Goal: Task Accomplishment & Management: Complete application form

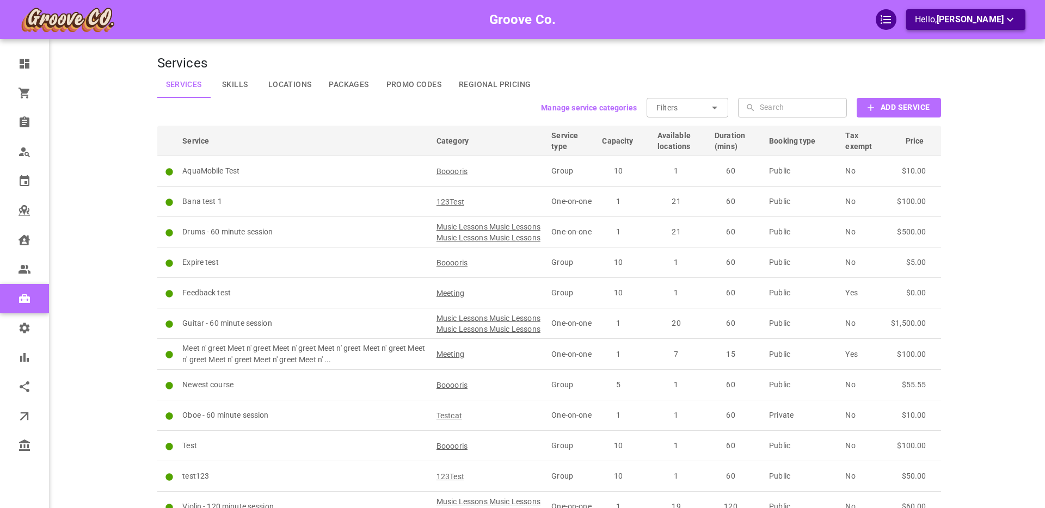
scroll to position [15, 0]
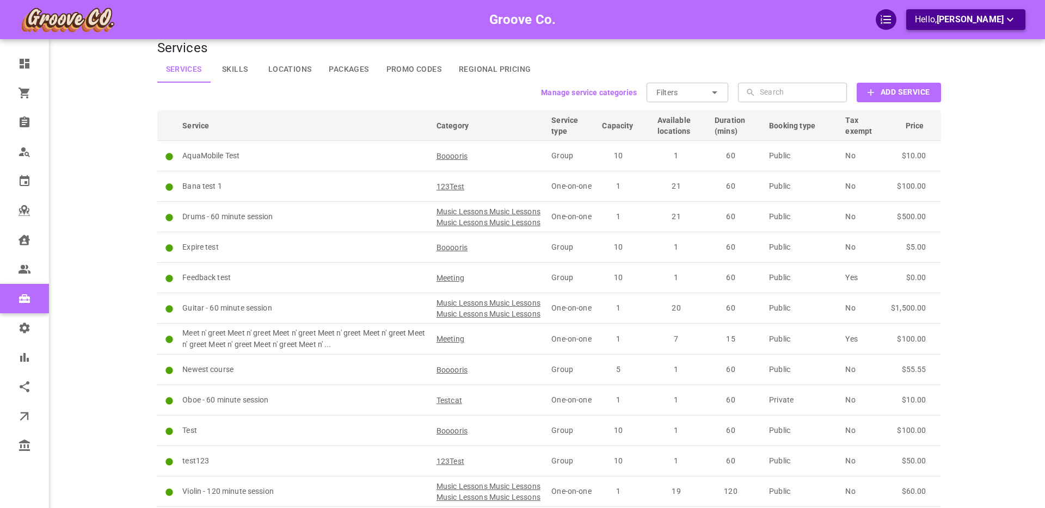
click at [963, 23] on span "Boris Sandford" at bounding box center [969, 19] width 67 height 10
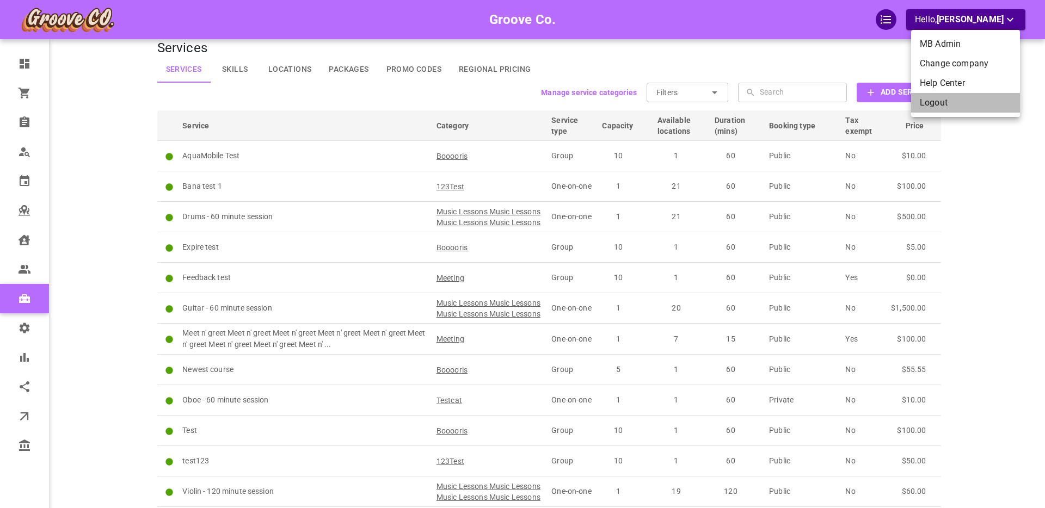
click at [950, 102] on li "Logout" at bounding box center [965, 103] width 109 height 20
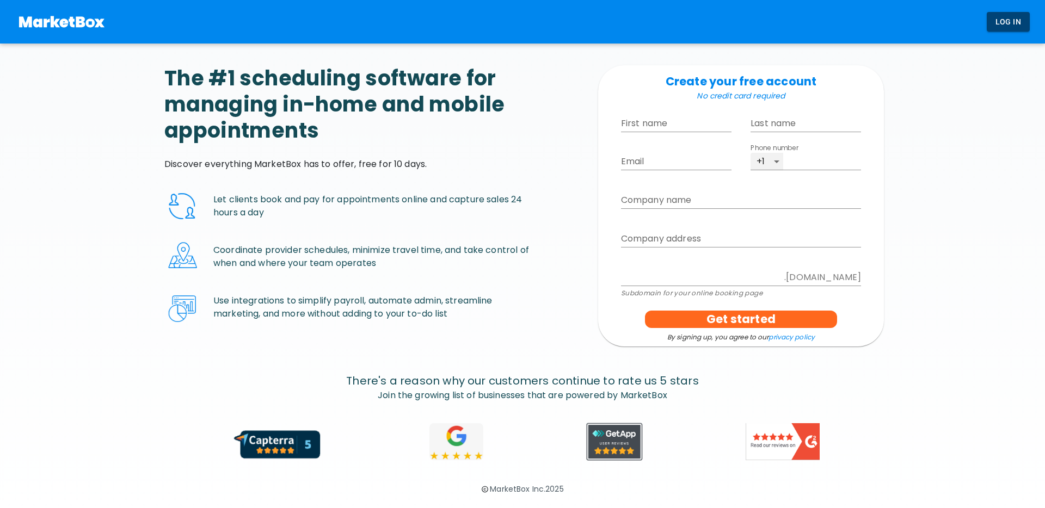
click at [633, 134] on p "​" at bounding box center [676, 139] width 110 height 11
click at [637, 124] on input "First name" at bounding box center [676, 123] width 110 height 17
type input "Feed"
type input "Back"
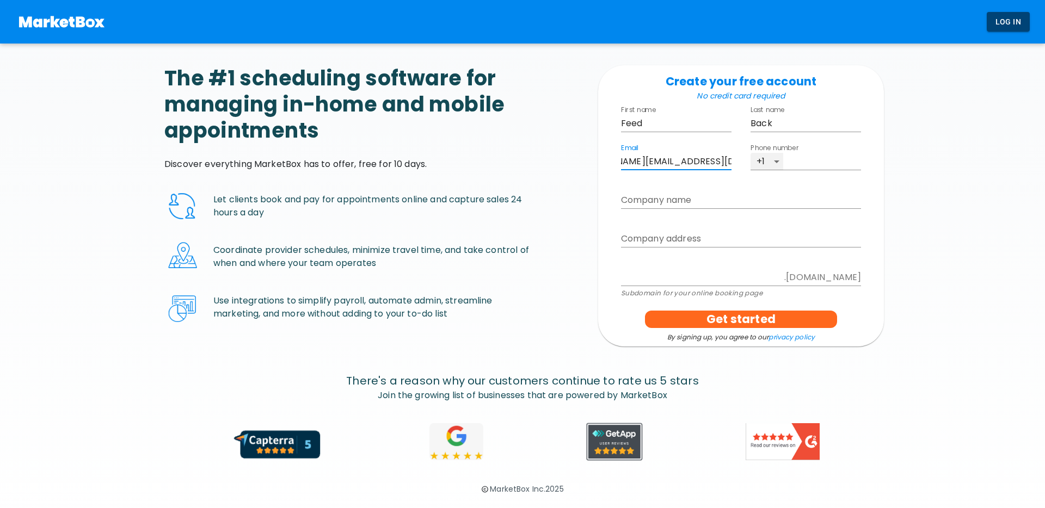
type input "boris+feedback@gomarketbox.com"
type input "4161234567"
type input "f"
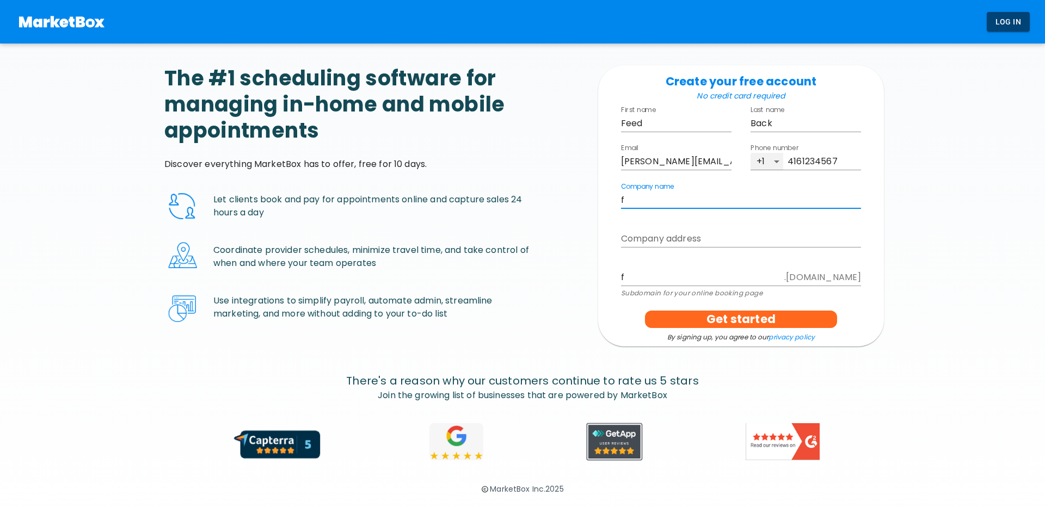
type input "fe"
type input "fee"
type input "feed"
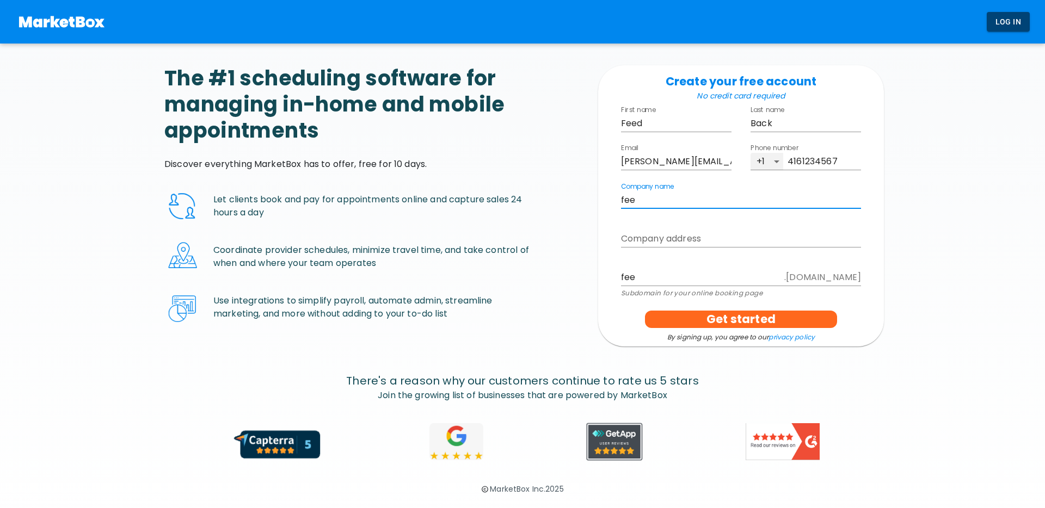
type input "feed"
type input "feedb"
type input "feedba"
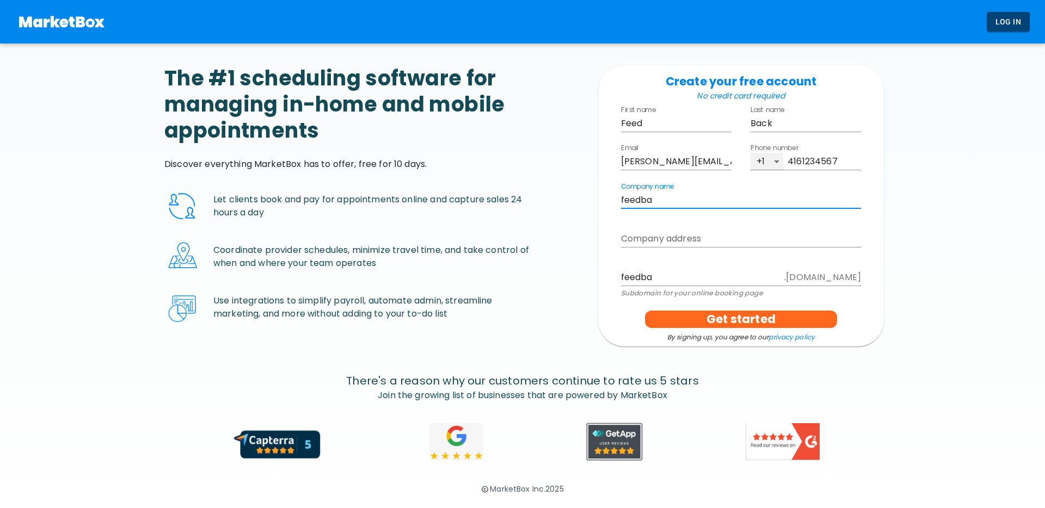
type input "feedbac"
type input "feedback"
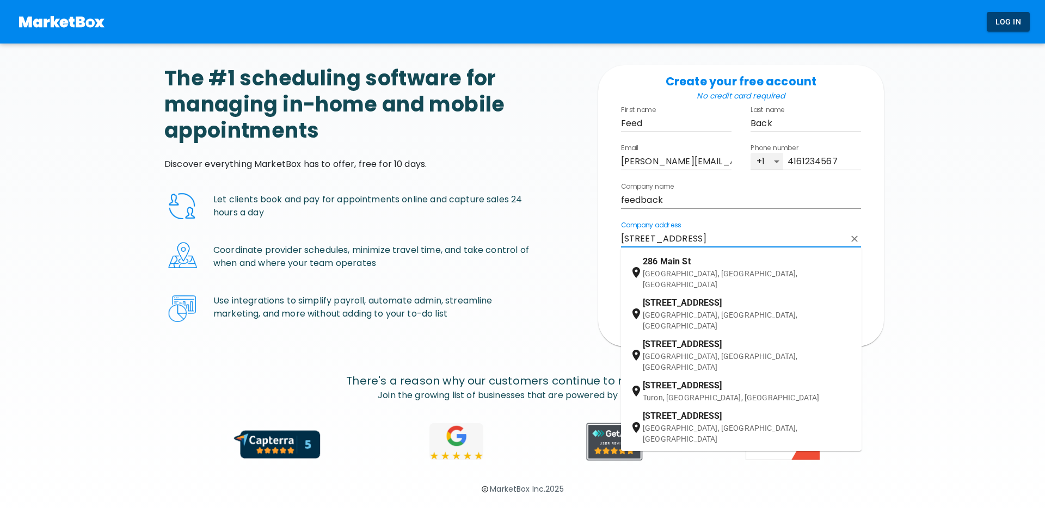
click at [674, 265] on span "Main St" at bounding box center [675, 261] width 30 height 10
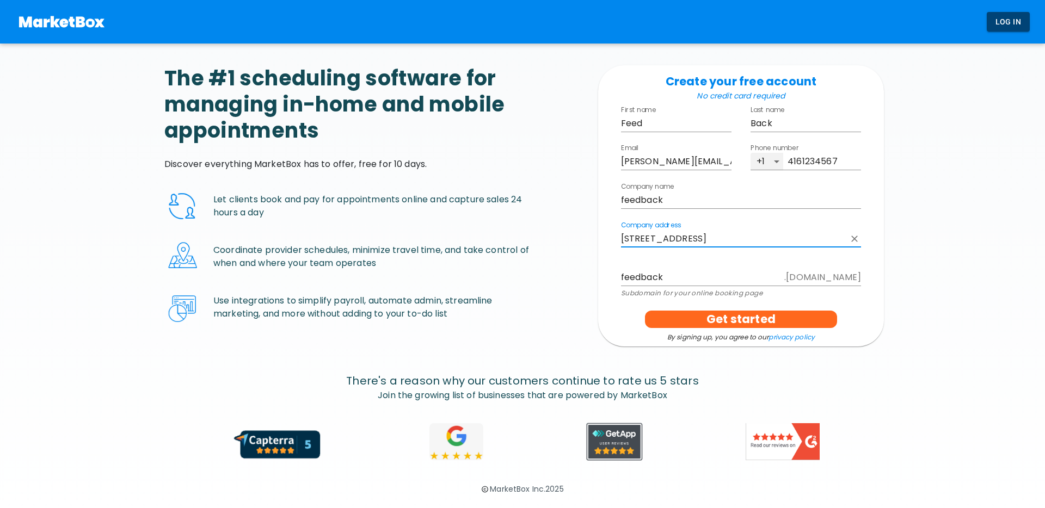
type input "286 Main St, Toronto, ON, Canada"
click at [667, 281] on input "feedback" at bounding box center [700, 277] width 159 height 17
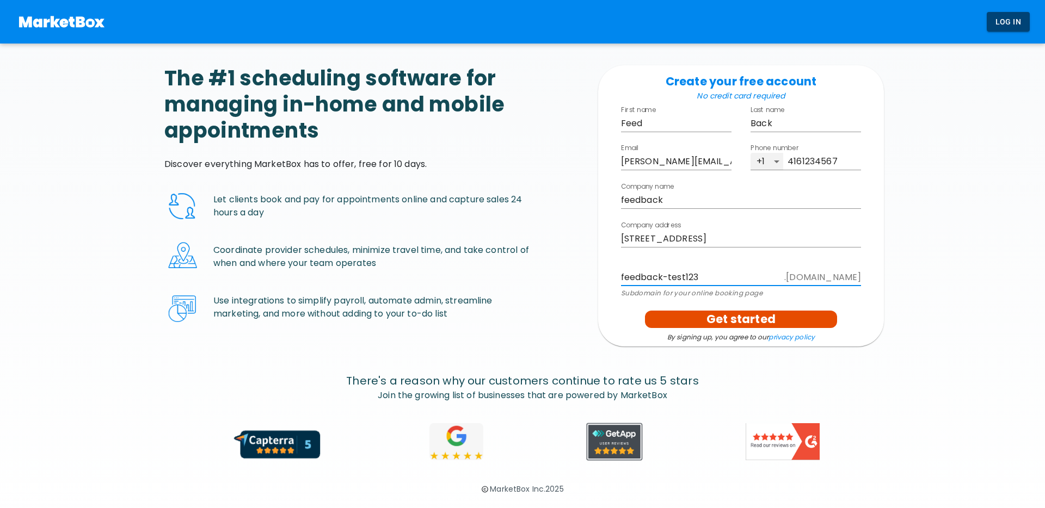
type input "feedback-test123"
click at [725, 317] on p "Get started" at bounding box center [740, 319] width 69 height 17
select select "America/Vancouver"
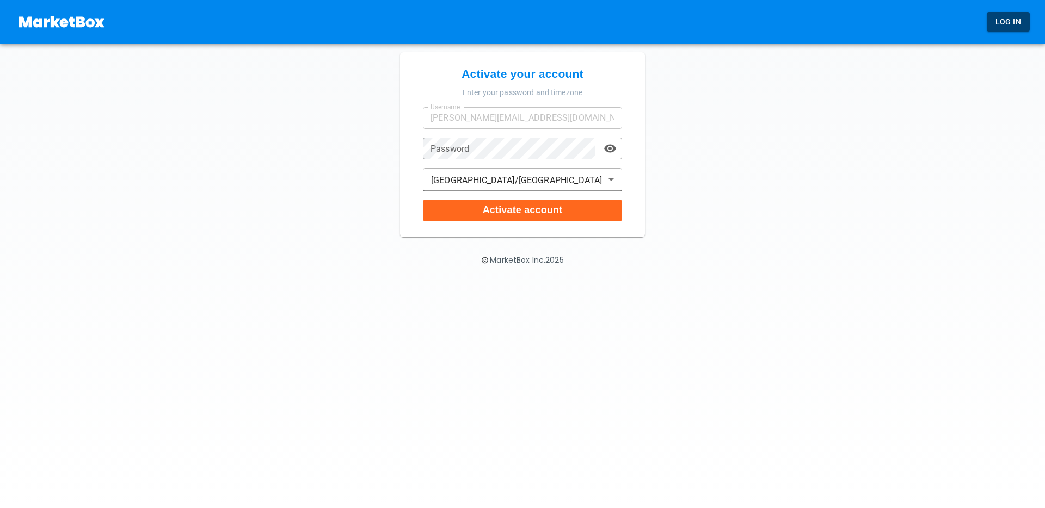
click at [458, 146] on div "Password Password" at bounding box center [522, 149] width 199 height 22
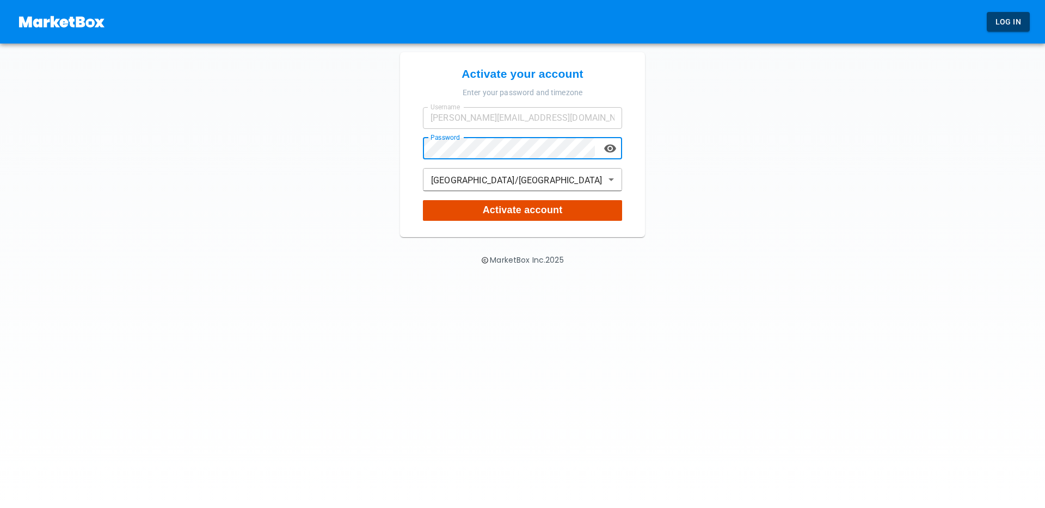
click at [447, 211] on button "Activate account" at bounding box center [522, 210] width 199 height 21
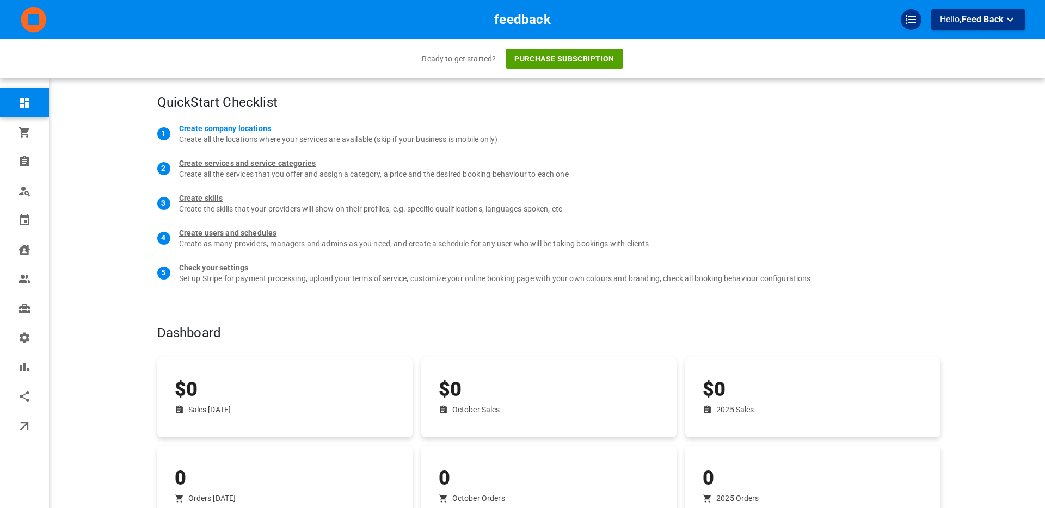
click at [223, 127] on div "Create company locations" at bounding box center [225, 128] width 93 height 11
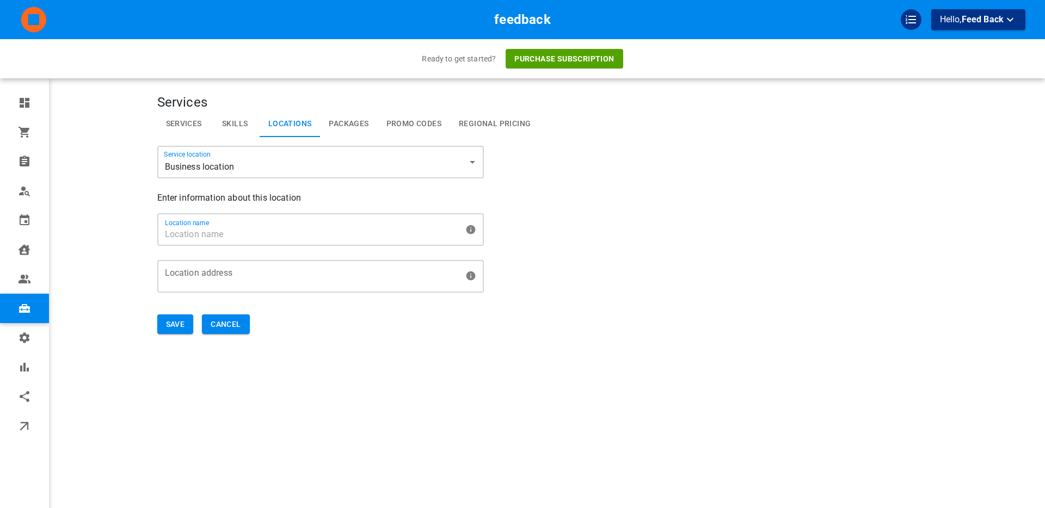
click at [214, 235] on input "Location name" at bounding box center [309, 229] width 303 height 30
type input "Test Loc"
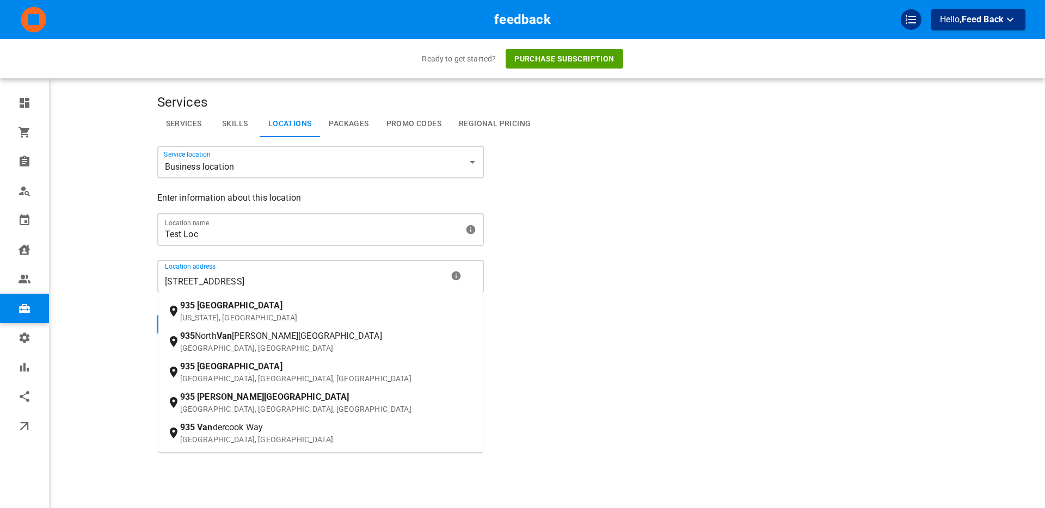
click at [189, 281] on input "935 w15th ave van" at bounding box center [305, 282] width 284 height 20
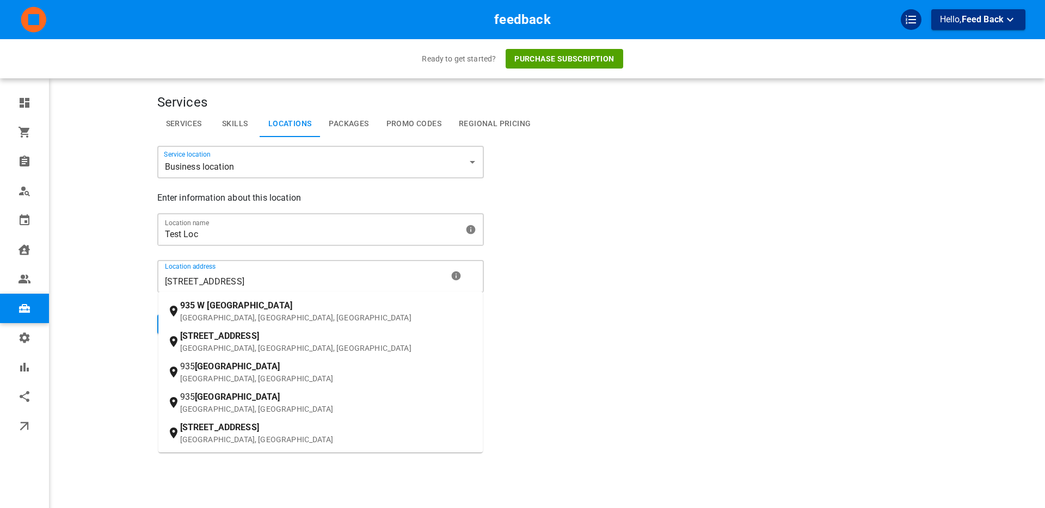
click at [221, 313] on p "Vancouver, BC, Canada" at bounding box center [327, 317] width 294 height 11
click at [221, 292] on input "935 w 15th ave van" at bounding box center [305, 282] width 284 height 20
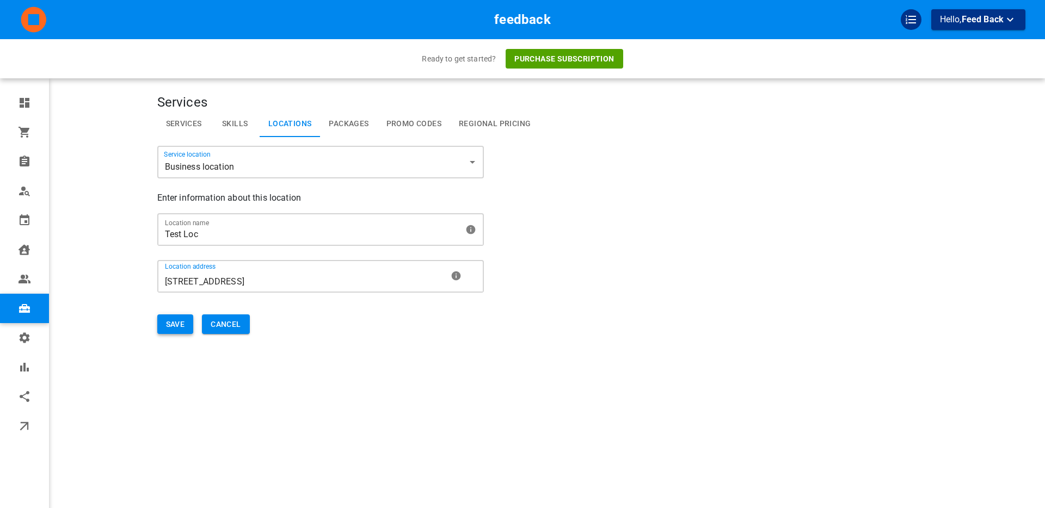
type input "935 W 15th Ave, Vancouver, BC V5Z 1S1, Canada"
click at [174, 323] on button "Save" at bounding box center [175, 325] width 36 height 20
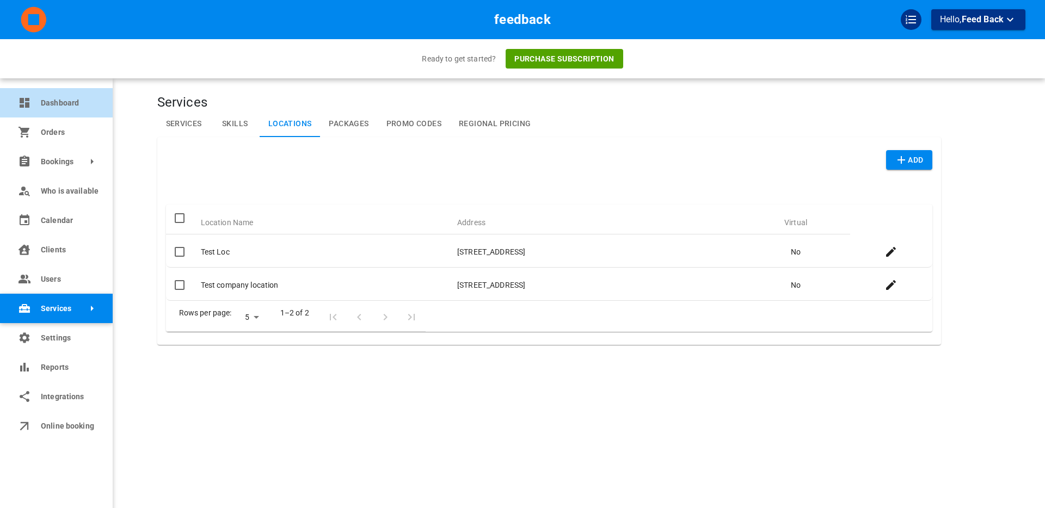
click at [32, 95] on link "Dashboard" at bounding box center [56, 102] width 113 height 29
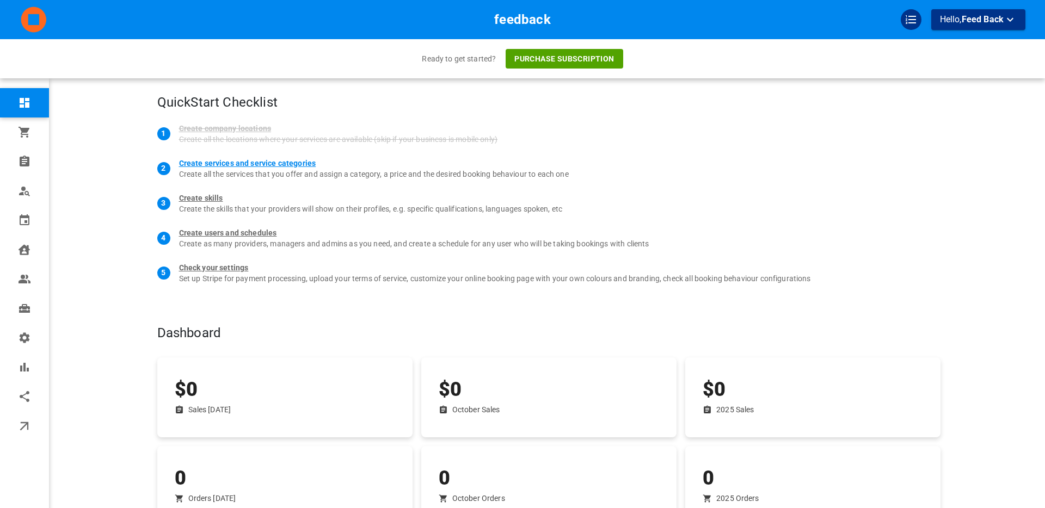
click at [229, 163] on div "Create services and service categories" at bounding box center [247, 163] width 137 height 11
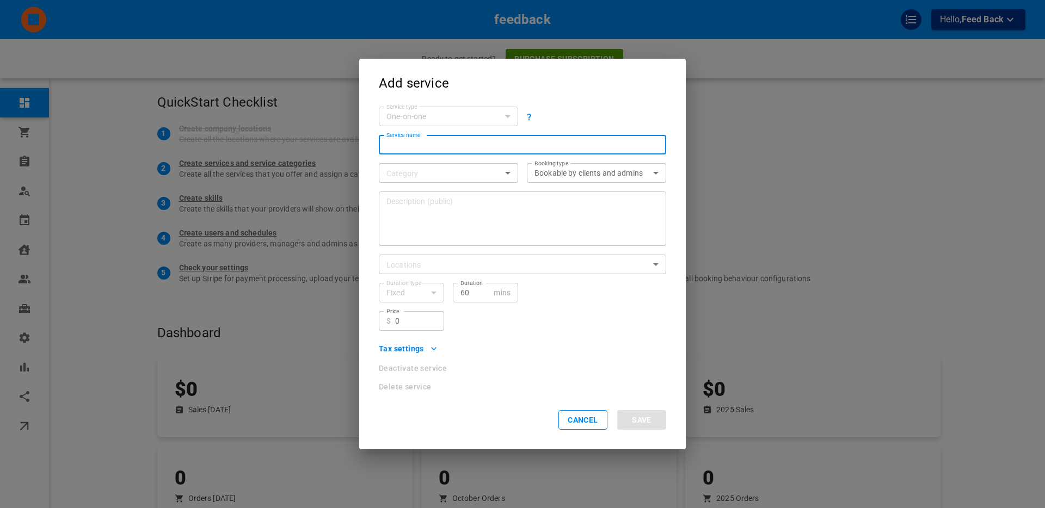
click at [418, 143] on input "Service name" at bounding box center [522, 144] width 272 height 11
type input "Newest course"
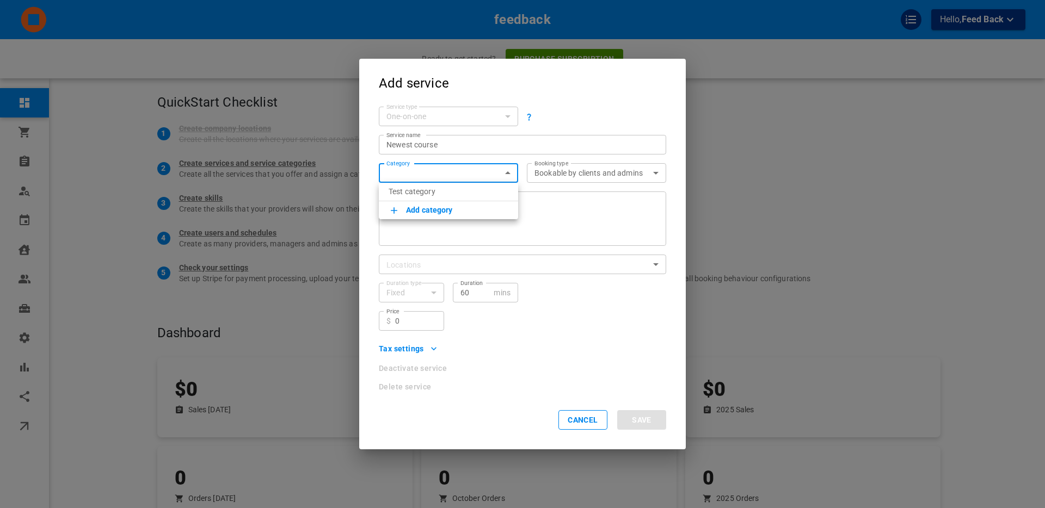
click at [411, 171] on body "feedback Hello, Feed Back Ready to get started? Purchase subscription Dashboard…" at bounding box center [522, 297] width 1045 height 594
click at [420, 192] on p "Test category" at bounding box center [449, 191] width 120 height 11
type input "Test category"
click at [422, 211] on textarea "Description (public)" at bounding box center [522, 219] width 272 height 54
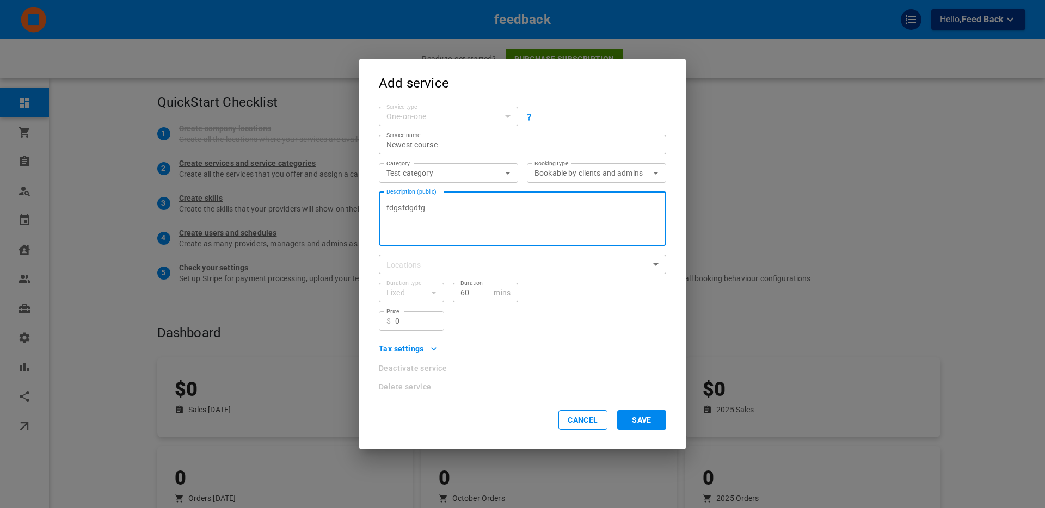
type textarea "fdgsfdgdfg"
click at [411, 266] on body "feedback Hello, Feed Back Ready to get started? Purchase subscription Dashboard…" at bounding box center [522, 297] width 1045 height 594
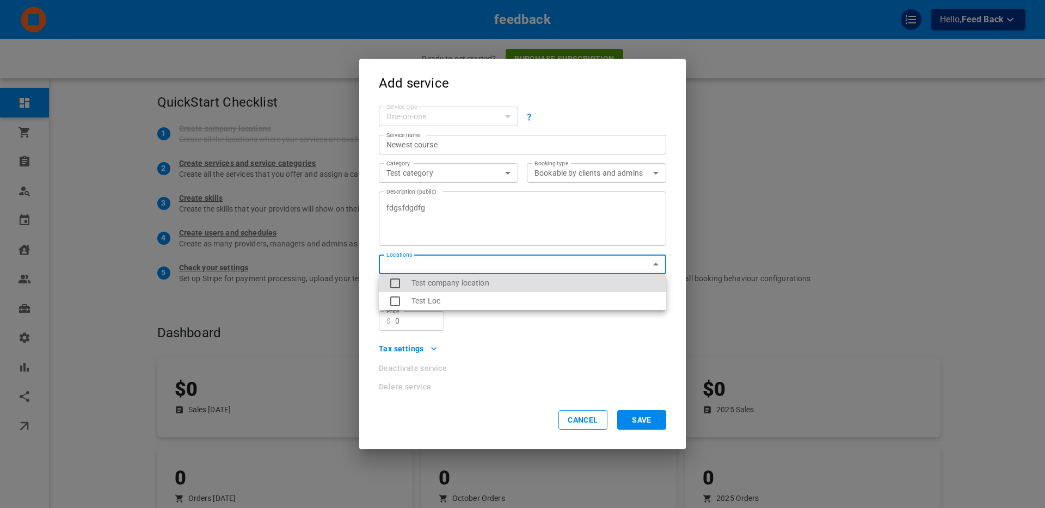
click at [424, 286] on li "Test company location" at bounding box center [522, 283] width 287 height 18
type input "254cf8fe-77ff-40e5-b171-a85827d869e4"
checkbox input "true"
click at [423, 299] on li "Test Loc" at bounding box center [522, 301] width 287 height 18
type input "254cf8fe-77ff-40e5-b171-a85827d869e4,cc085fd6-30d6-4baa-93eb-23a643146fce"
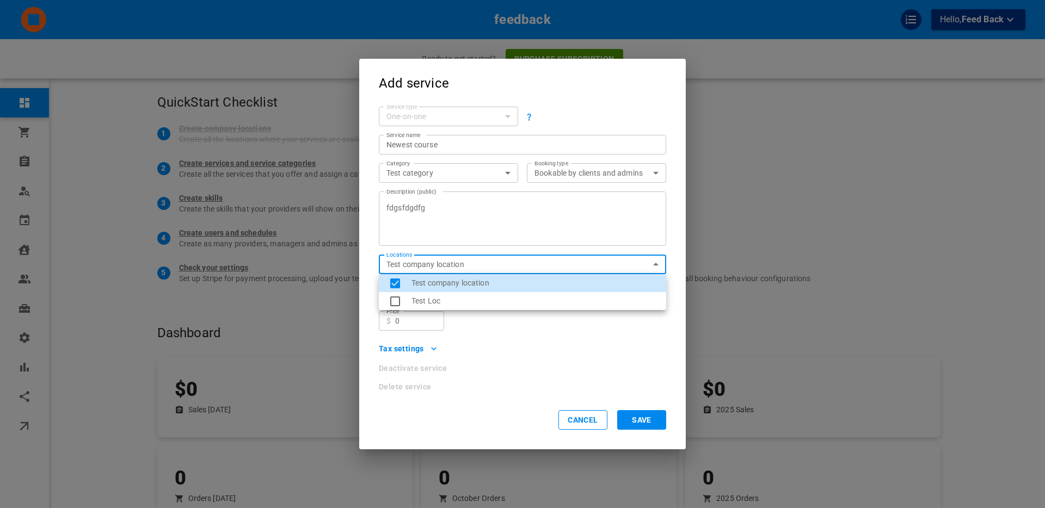
checkbox input "true"
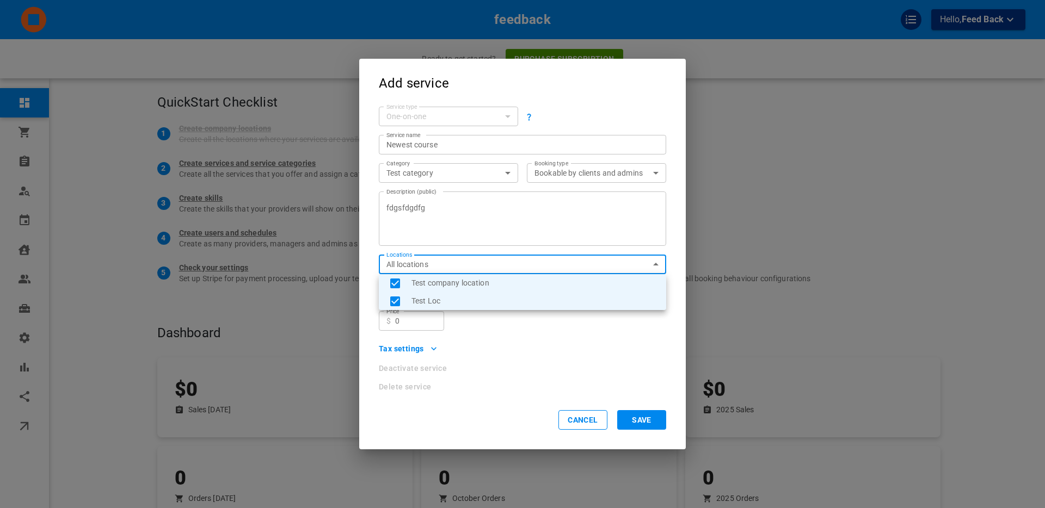
click at [508, 336] on div at bounding box center [522, 254] width 1045 height 508
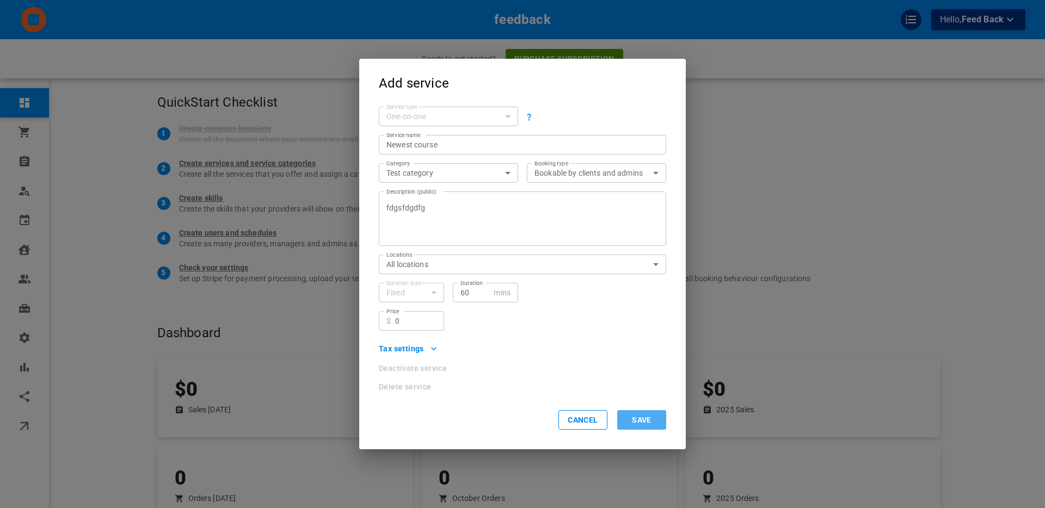
click at [638, 420] on button "Save" at bounding box center [641, 420] width 49 height 20
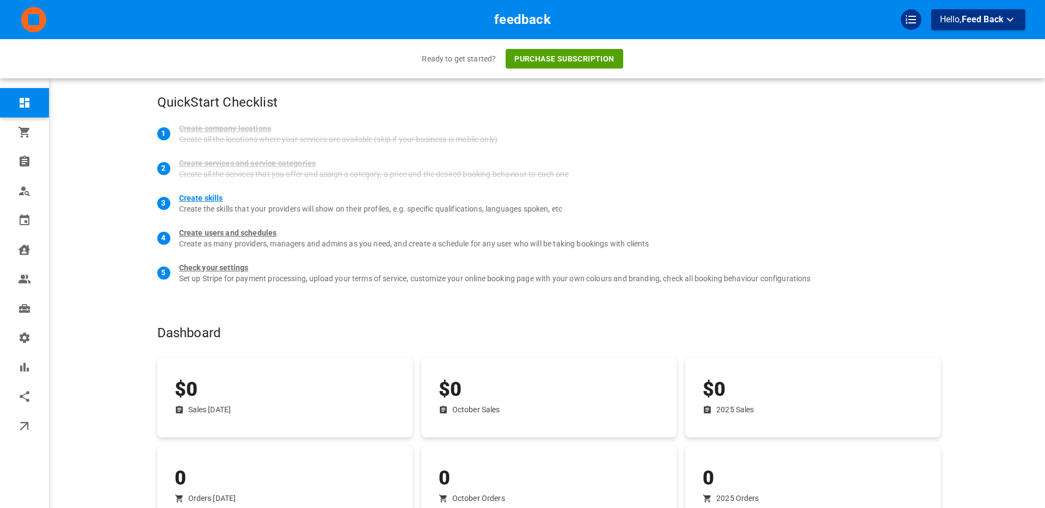
click at [200, 199] on div "Create skills" at bounding box center [201, 198] width 44 height 11
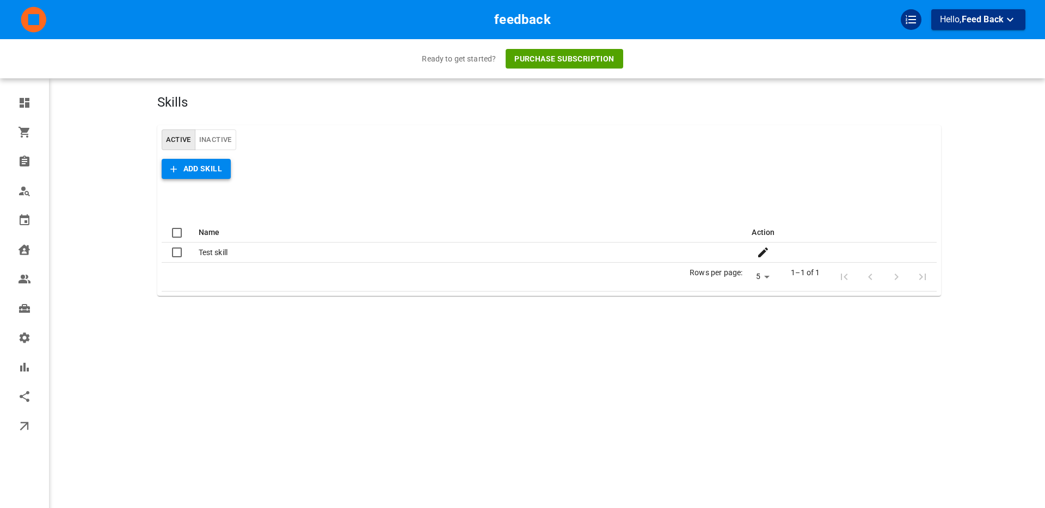
click at [198, 173] on span "Add Skill" at bounding box center [202, 169] width 39 height 14
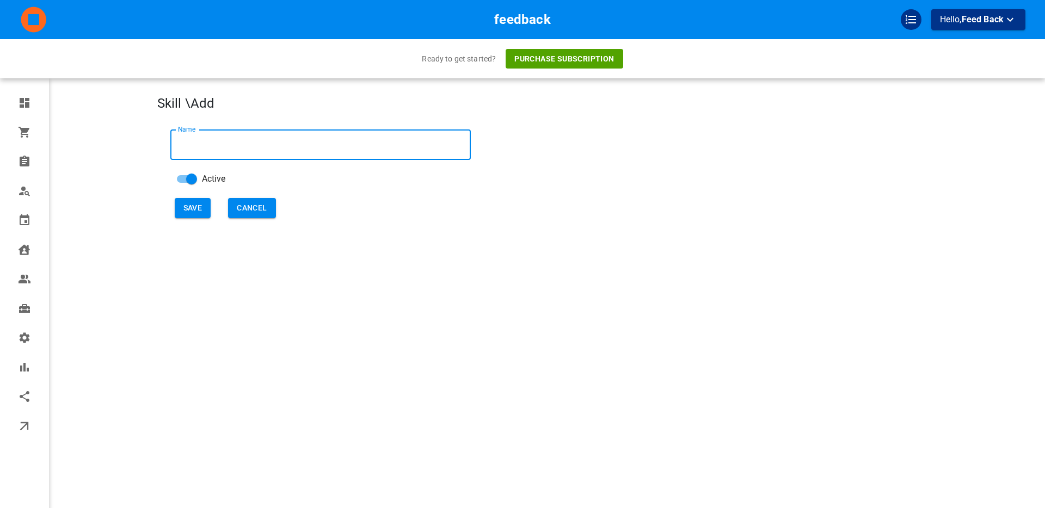
click at [245, 146] on input "Name" at bounding box center [320, 145] width 300 height 30
type input "another one"
click at [190, 204] on button "Save" at bounding box center [193, 208] width 36 height 20
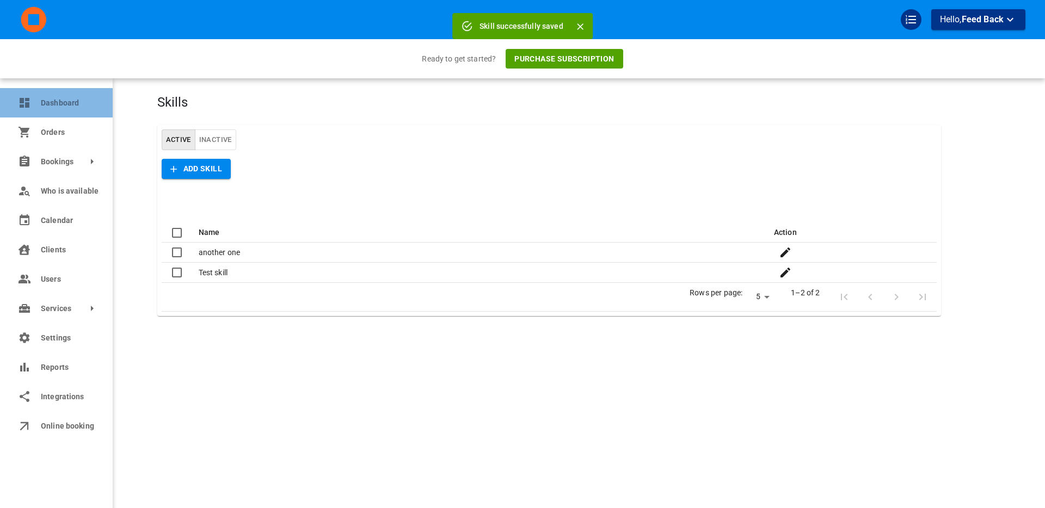
click at [22, 106] on icon at bounding box center [25, 103] width 10 height 10
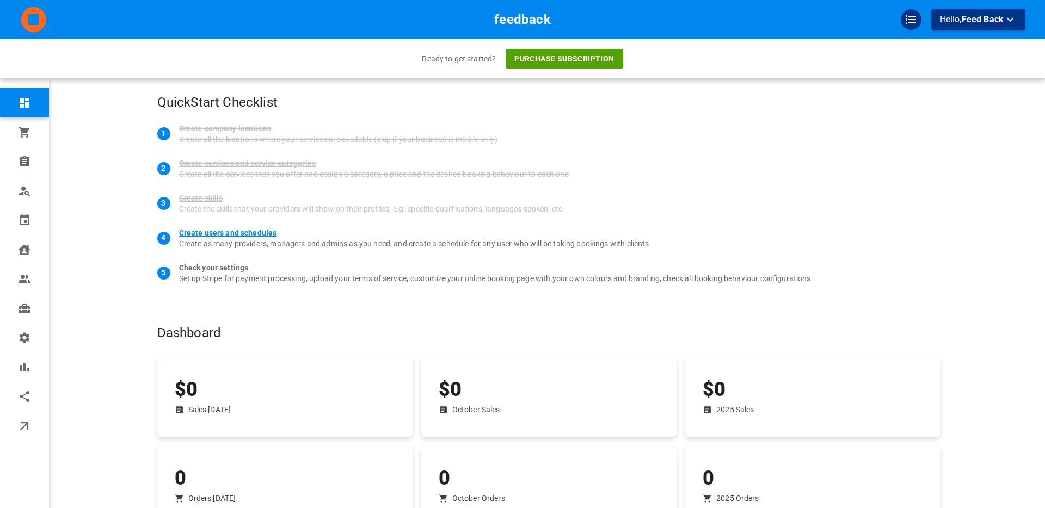
click at [219, 232] on div "Create users and schedules" at bounding box center [228, 232] width 98 height 11
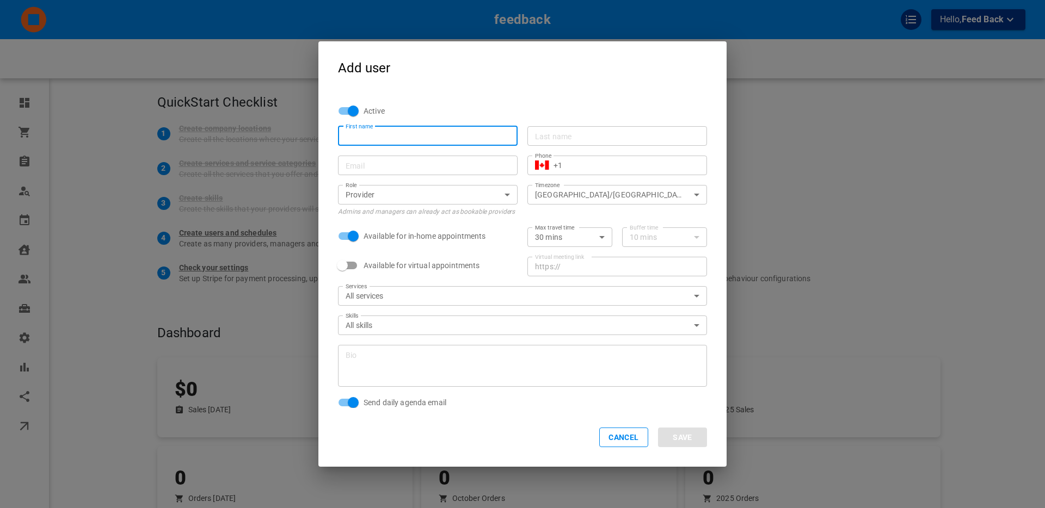
click at [377, 135] on input "First name" at bounding box center [428, 136] width 164 height 11
type input "t"
type input "Testy1"
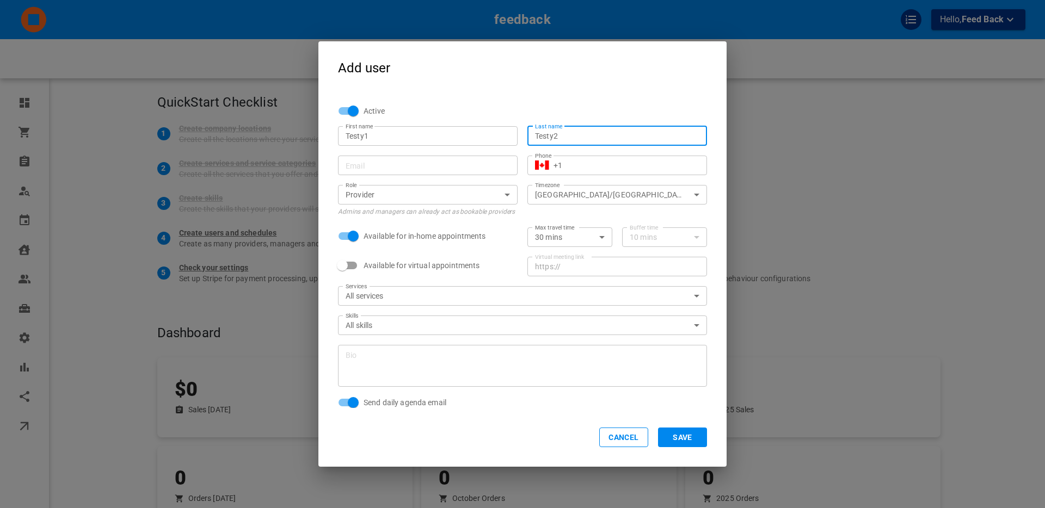
type input "Testy2"
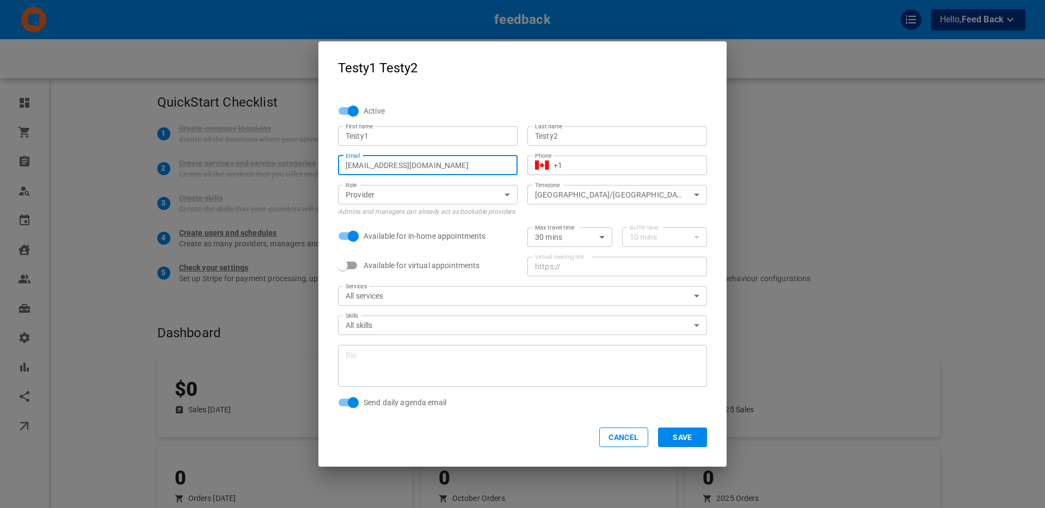
type input "dkjhfsd@sdkhjfks.com"
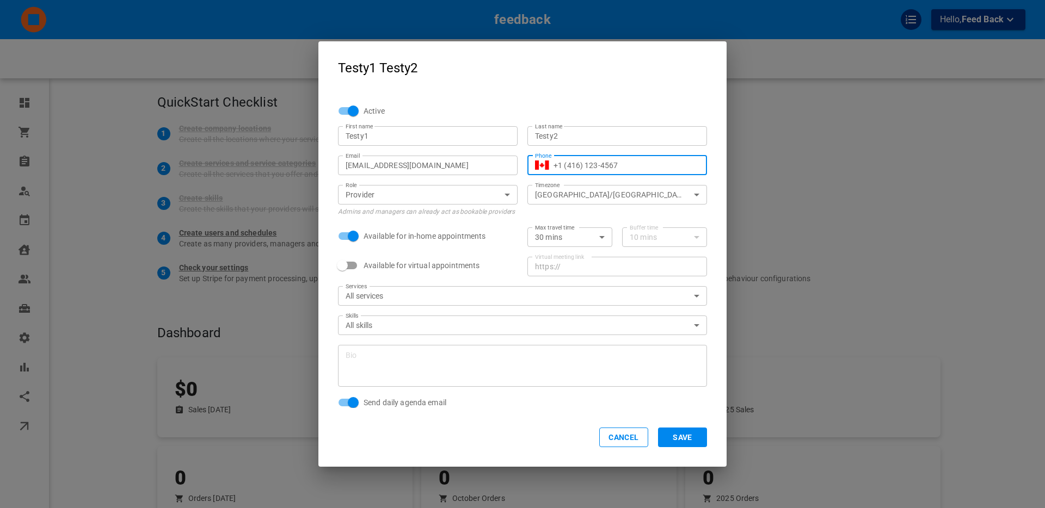
type input "+1 (416) 123-4567"
drag, startPoint x: 685, startPoint y: 436, endPoint x: 661, endPoint y: 447, distance: 26.0
click at [685, 436] on button "Save" at bounding box center [682, 438] width 49 height 20
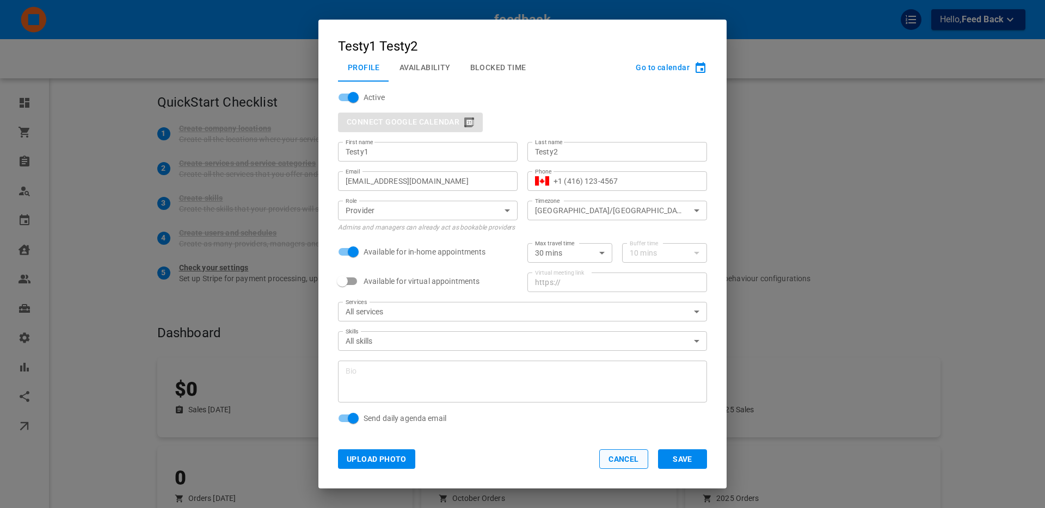
click at [613, 456] on button "Cancel" at bounding box center [623, 459] width 49 height 20
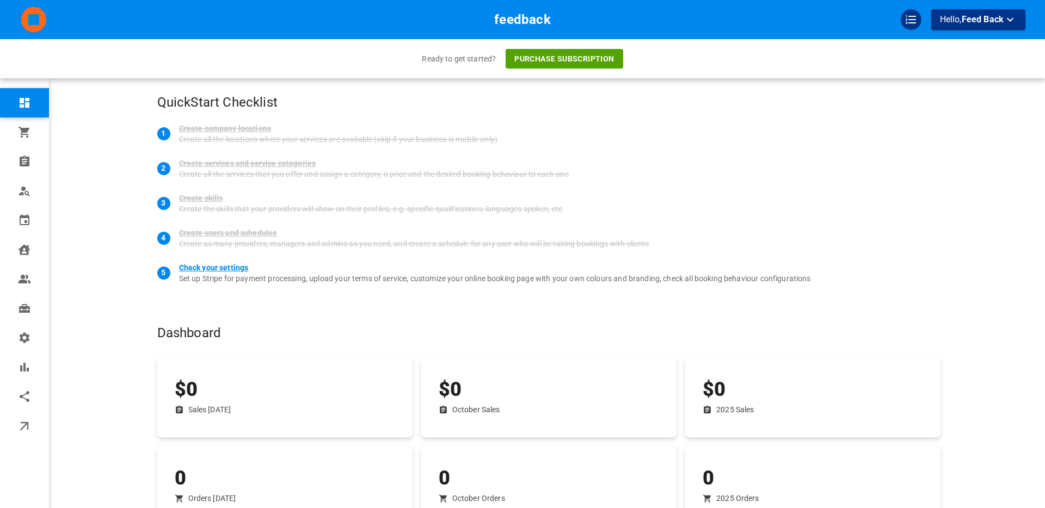
click at [199, 266] on div "Check your settings" at bounding box center [214, 267] width 70 height 11
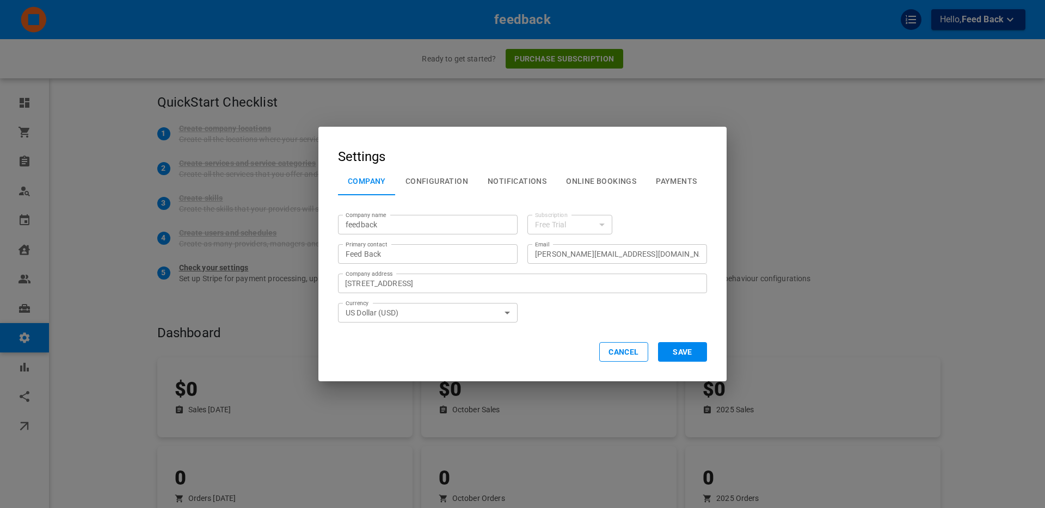
click at [396, 253] on input "Feed Back" at bounding box center [428, 254] width 164 height 11
type input "Feed Back1"
click at [681, 352] on button "Save" at bounding box center [682, 352] width 49 height 20
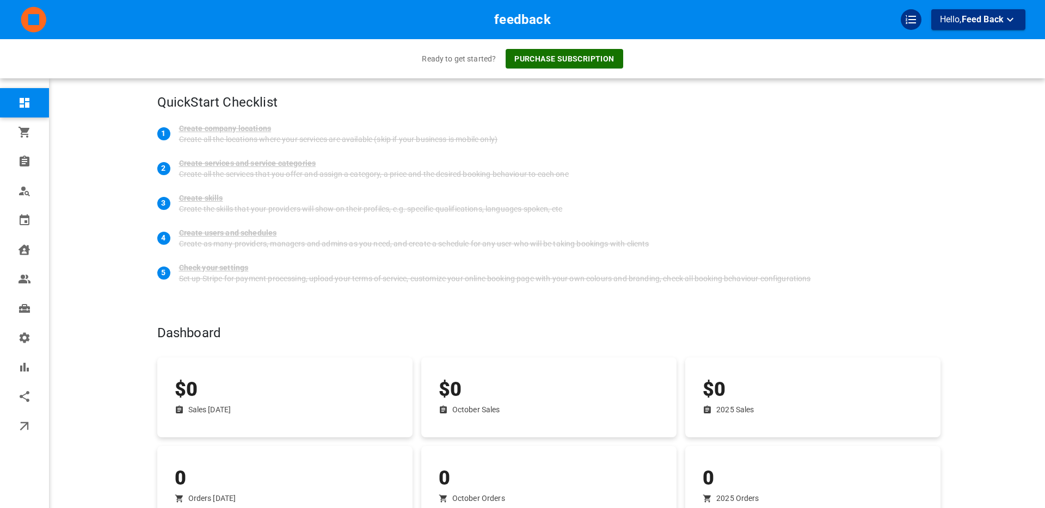
click at [562, 58] on button "Purchase subscription" at bounding box center [564, 59] width 117 height 20
click at [957, 20] on p "Hello, Feed Back" at bounding box center [978, 20] width 77 height 14
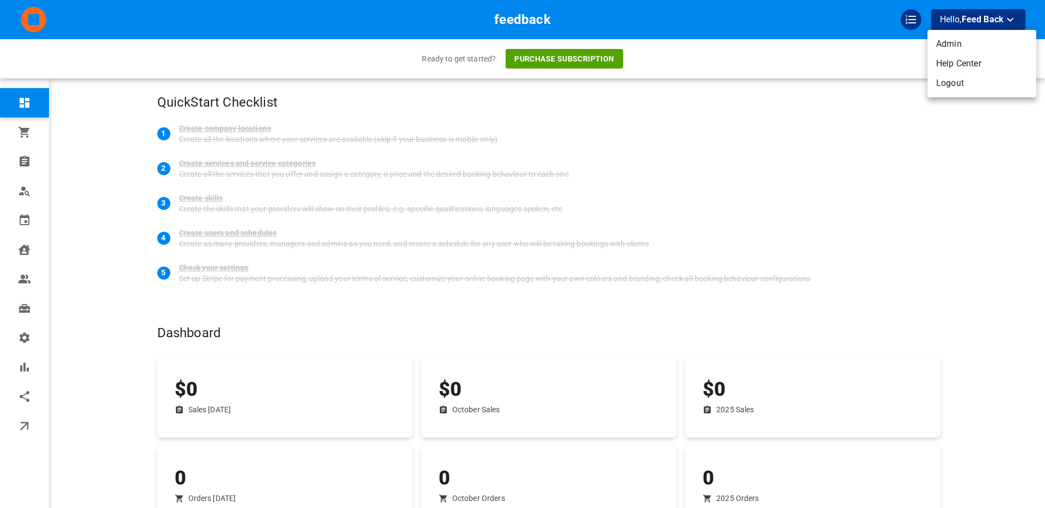
click at [961, 82] on li "Logout" at bounding box center [981, 83] width 109 height 20
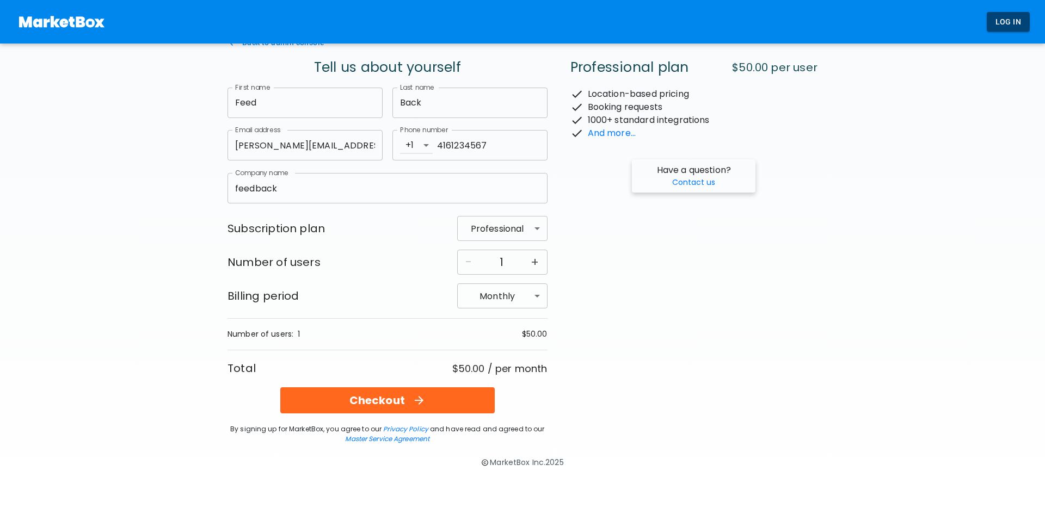
scroll to position [19, 0]
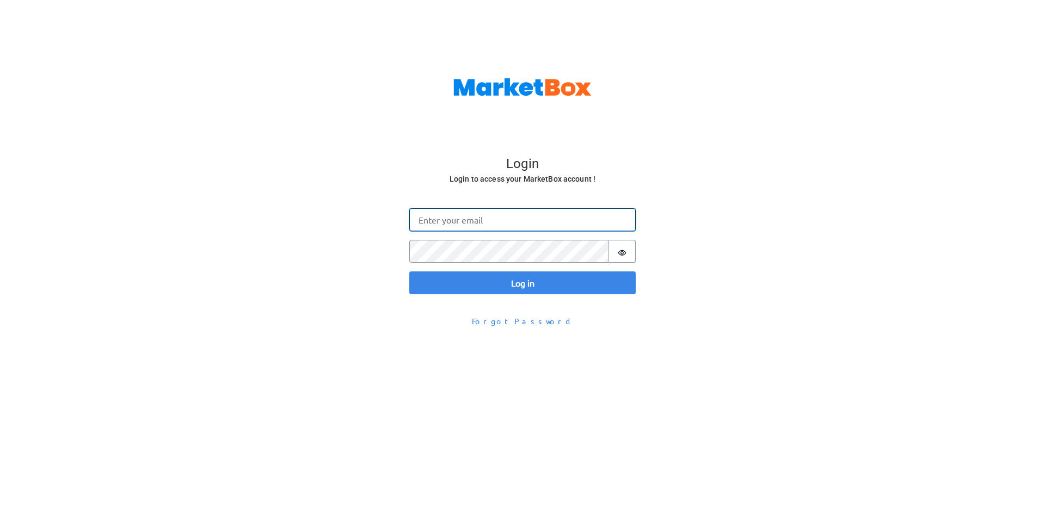
click at [446, 222] on input "Email" at bounding box center [522, 219] width 226 height 23
type input "[PERSON_NAME][EMAIL_ADDRESS][DOMAIN_NAME]"
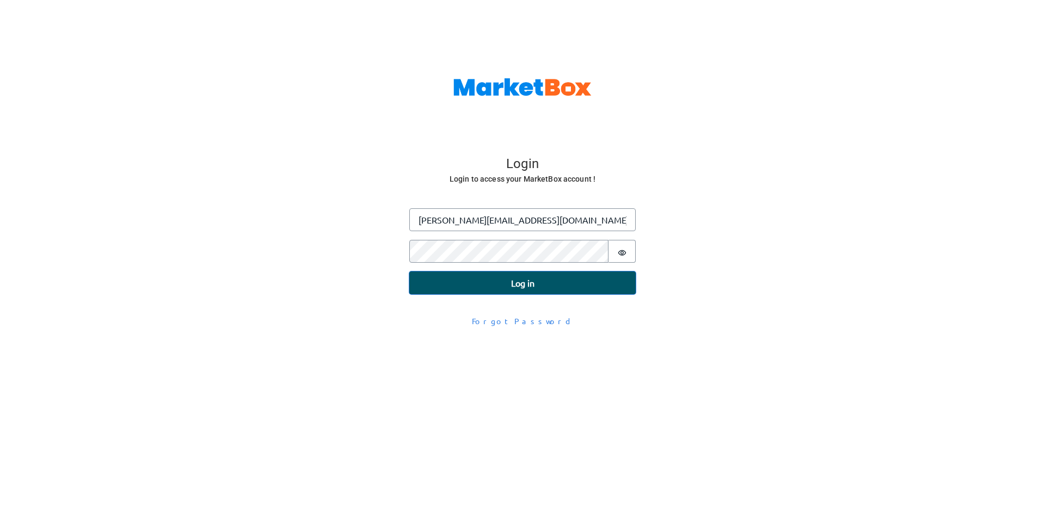
click at [476, 282] on button "Log in" at bounding box center [522, 283] width 226 height 23
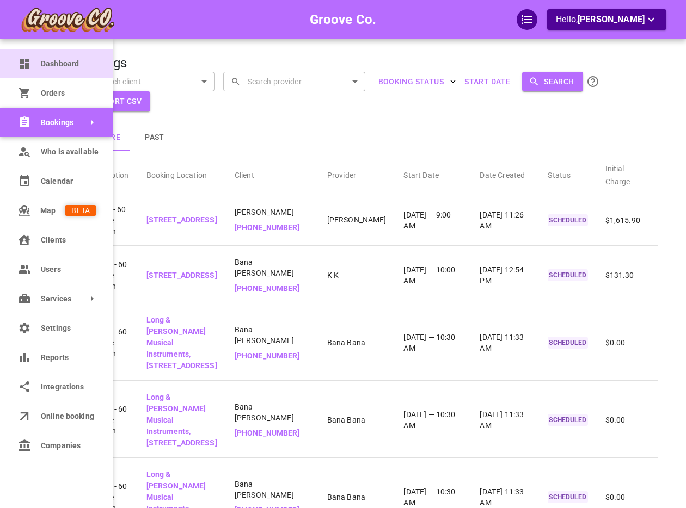
click at [26, 67] on icon at bounding box center [25, 64] width 10 height 10
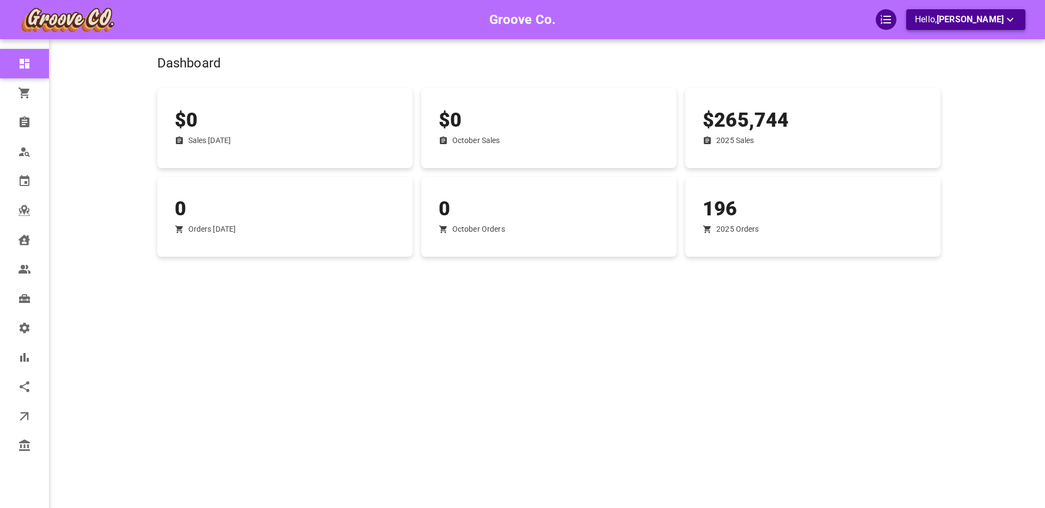
click at [995, 22] on span "Boris Sandford" at bounding box center [969, 19] width 67 height 10
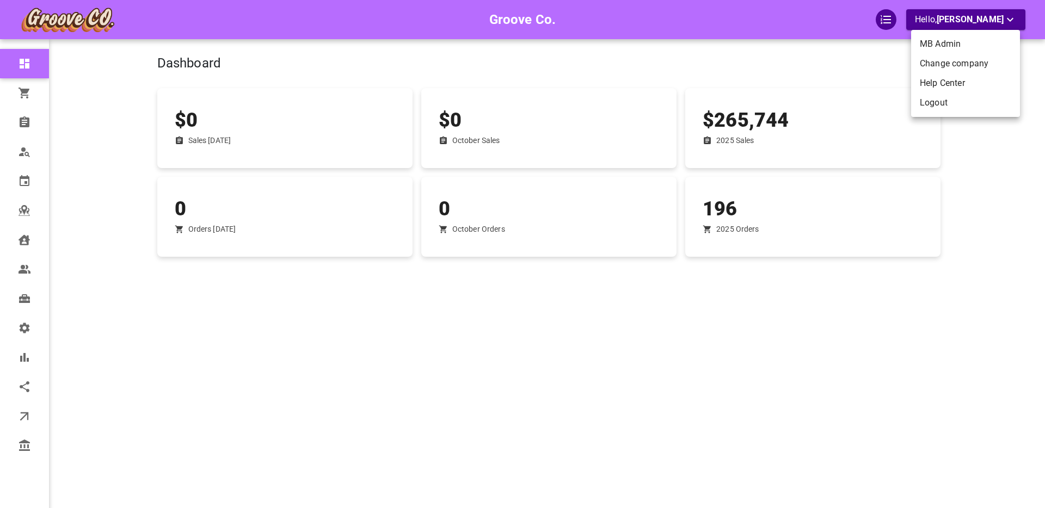
click at [946, 104] on li "Logout" at bounding box center [965, 103] width 109 height 20
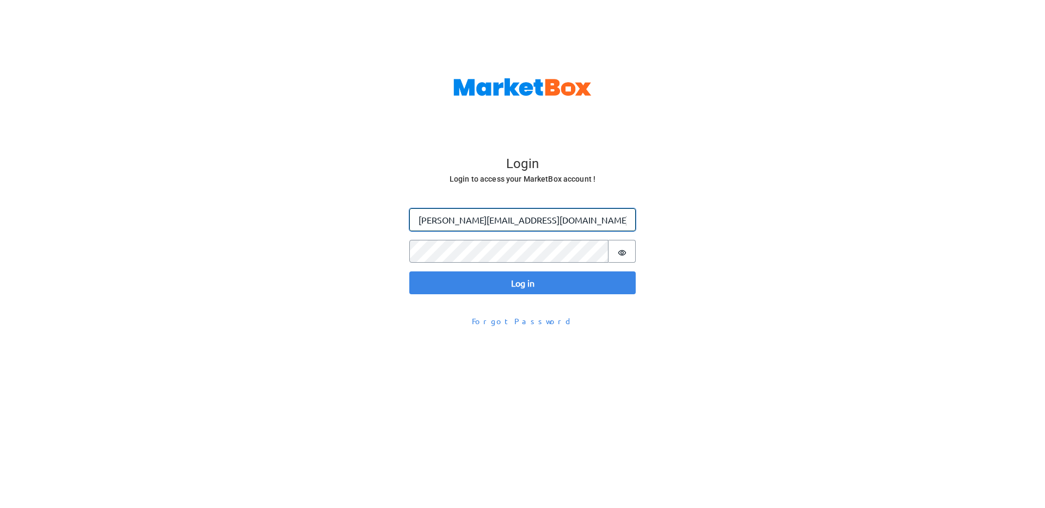
type input "[PERSON_NAME][EMAIL_ADDRESS][DOMAIN_NAME]"
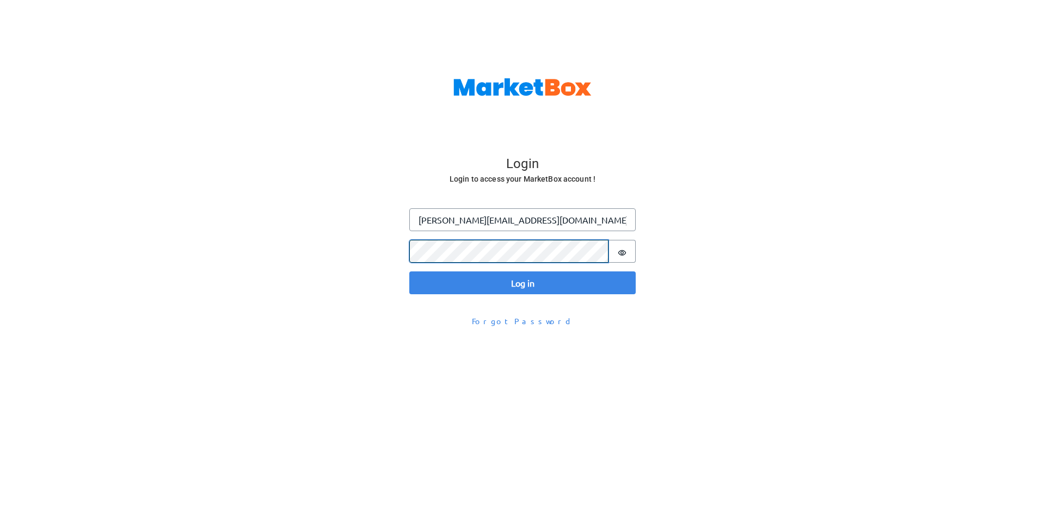
click at [409, 272] on button "Log in" at bounding box center [522, 283] width 226 height 23
